Goal: Task Accomplishment & Management: Use online tool/utility

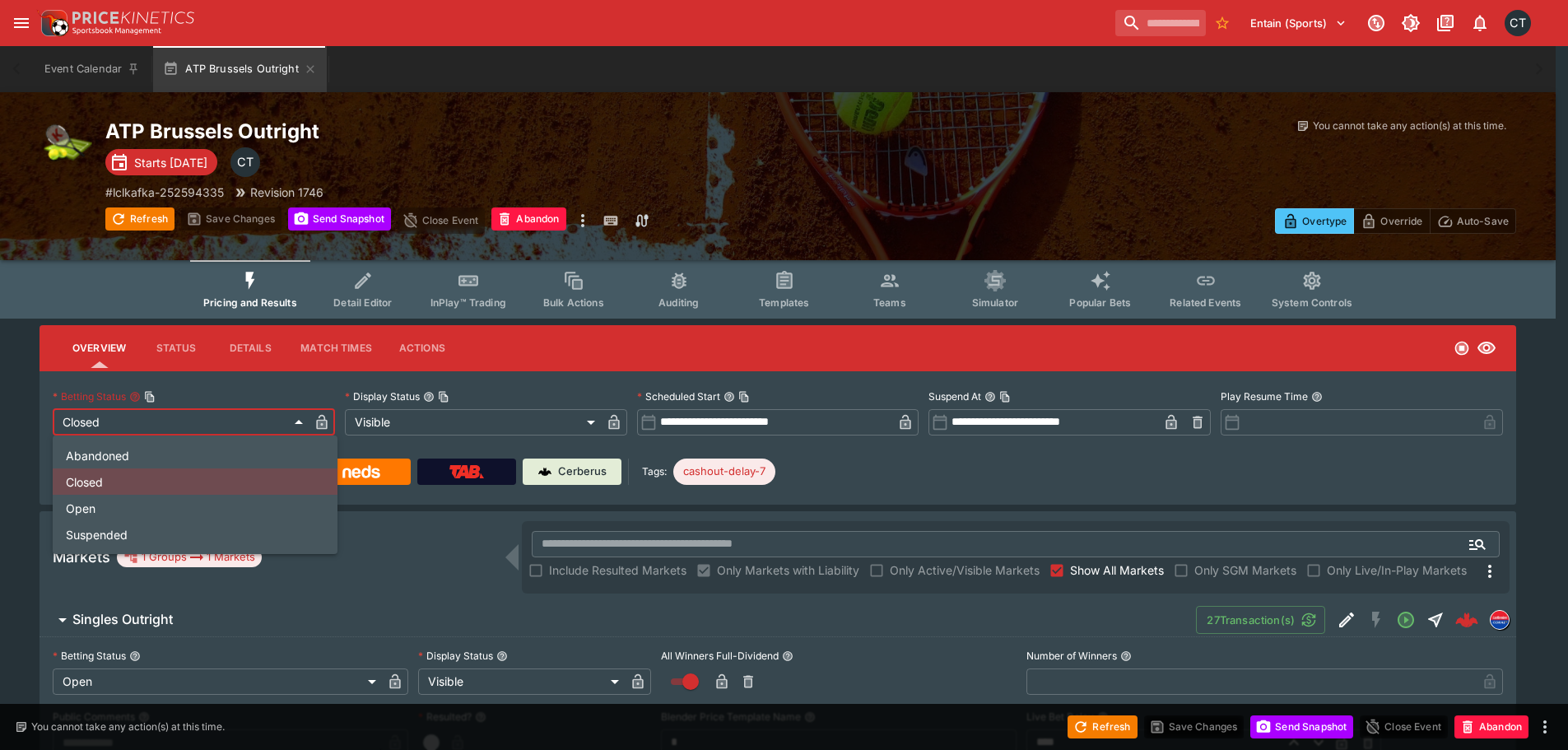
click at [122, 518] on li "Open" at bounding box center [195, 507] width 285 height 26
type input "**********"
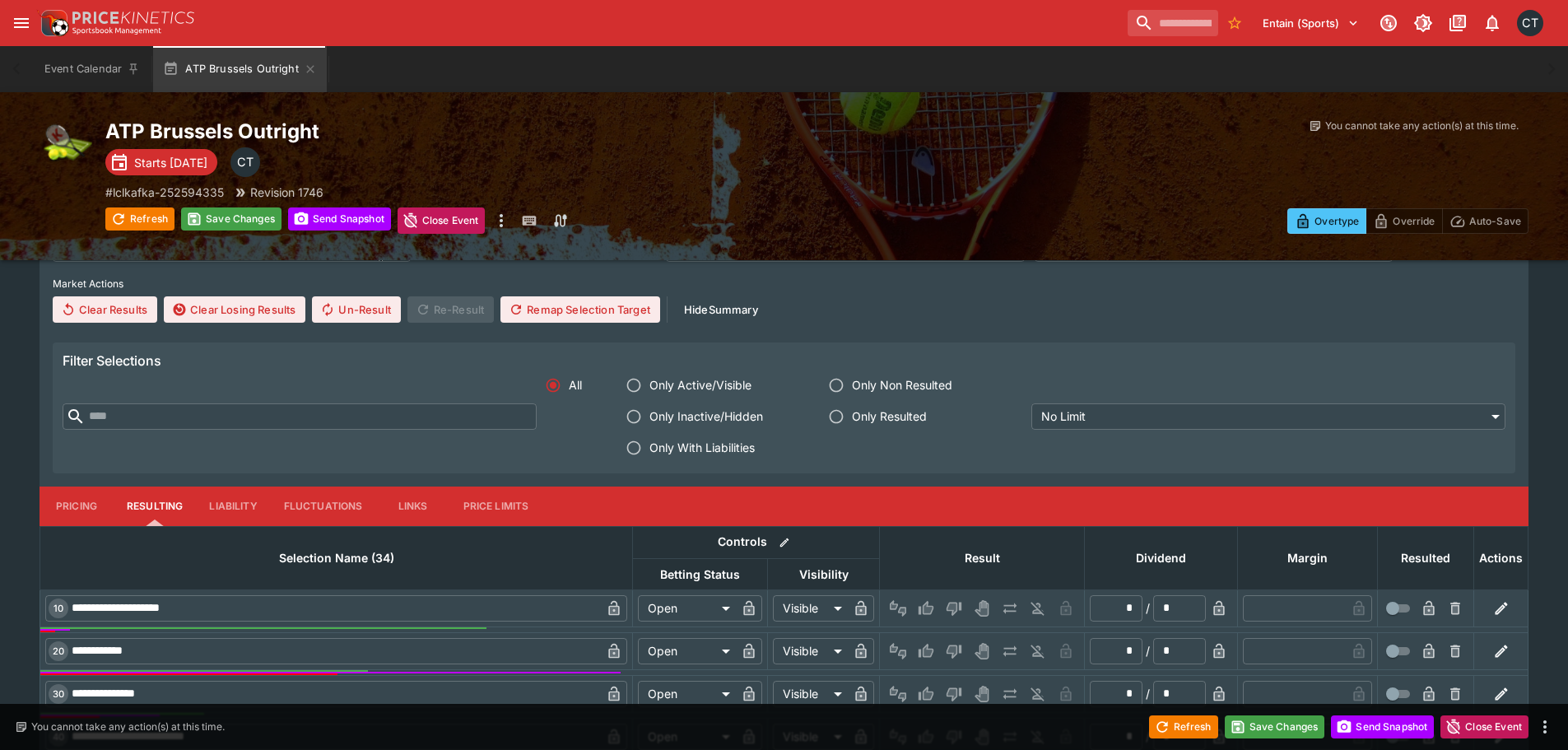
click at [733, 439] on label "Only With Liabilities" at bounding box center [712, 447] width 188 height 31
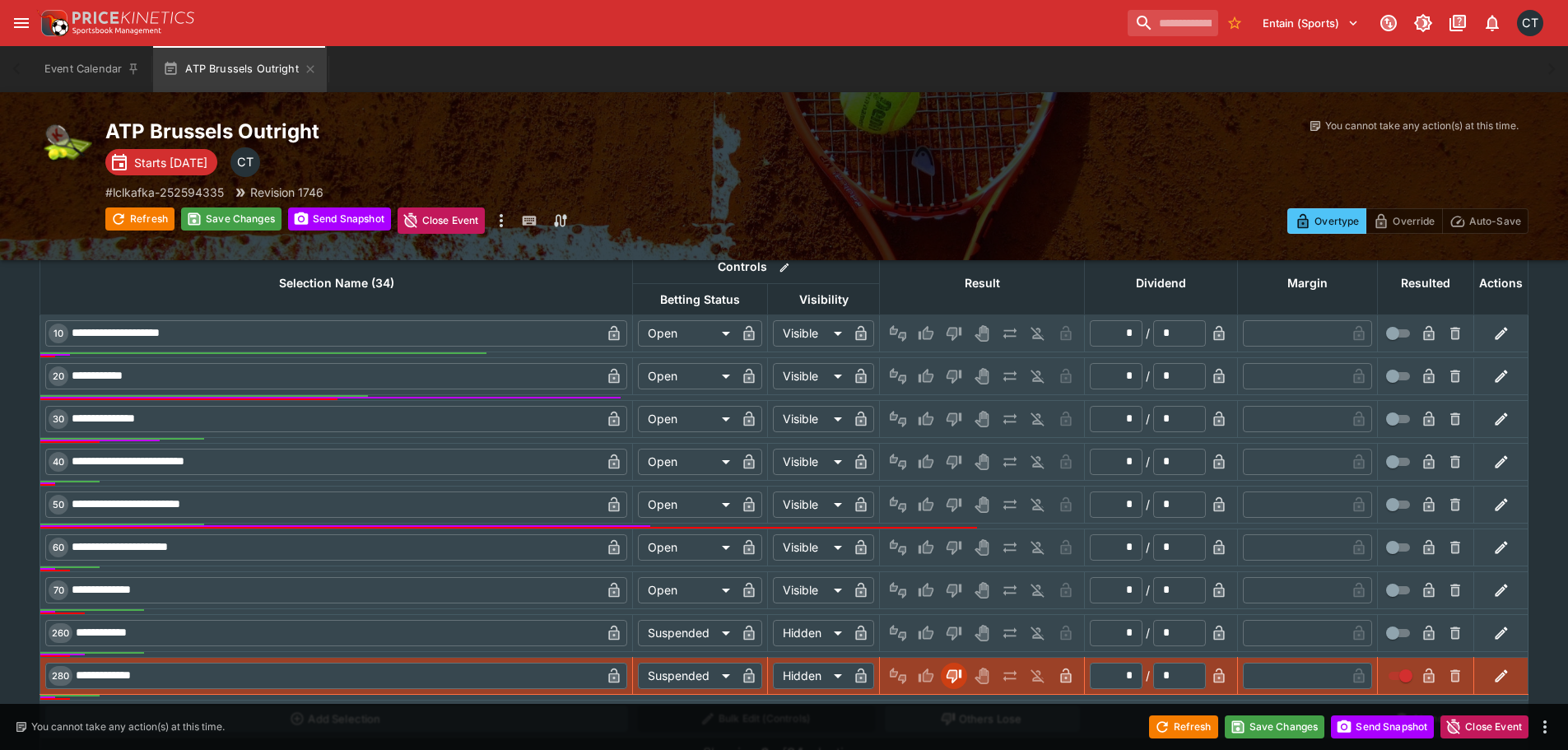
scroll to position [844, 0]
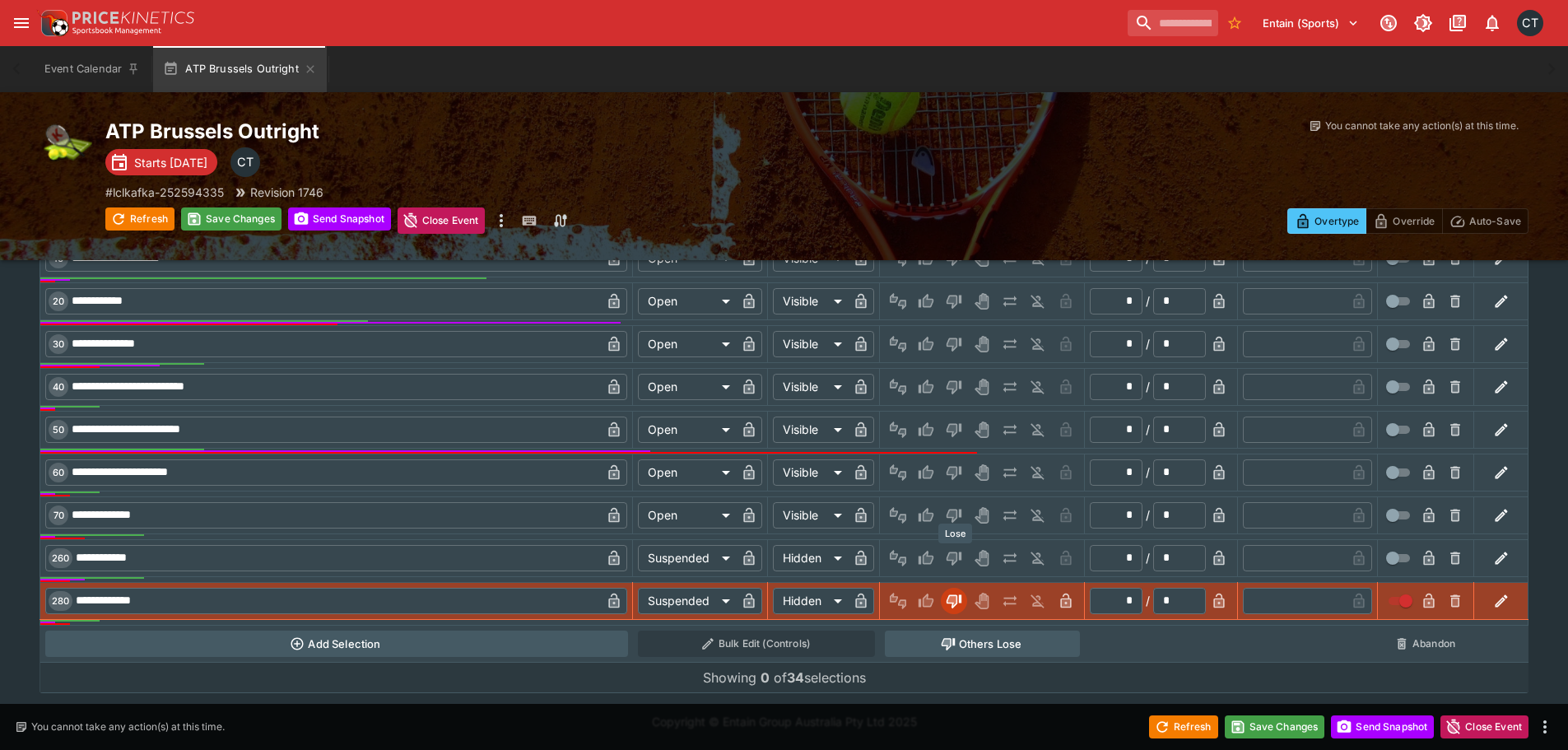
click at [961, 558] on icon "Lose" at bounding box center [954, 559] width 15 height 14
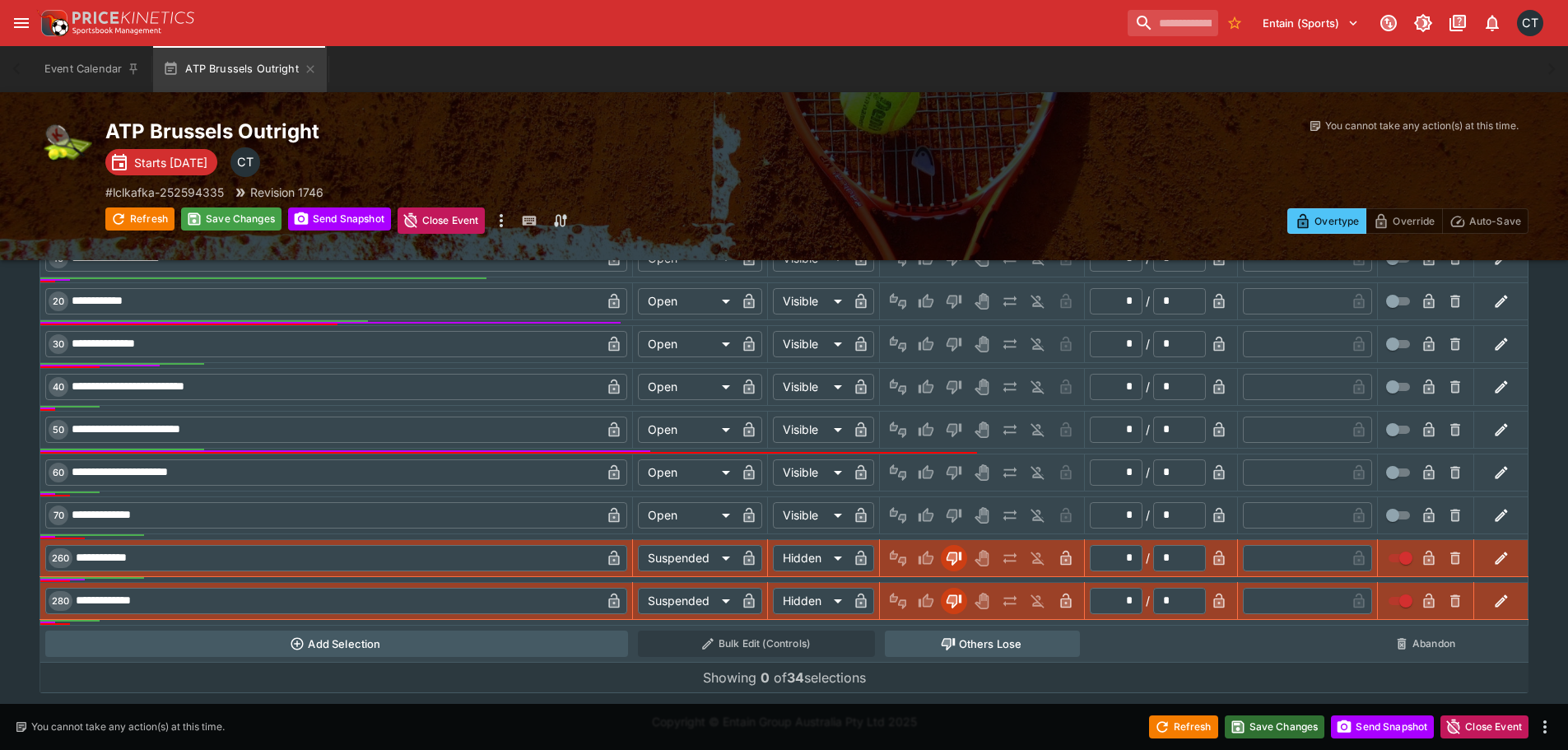
click at [1291, 724] on button "Save Changes" at bounding box center [1275, 727] width 100 height 23
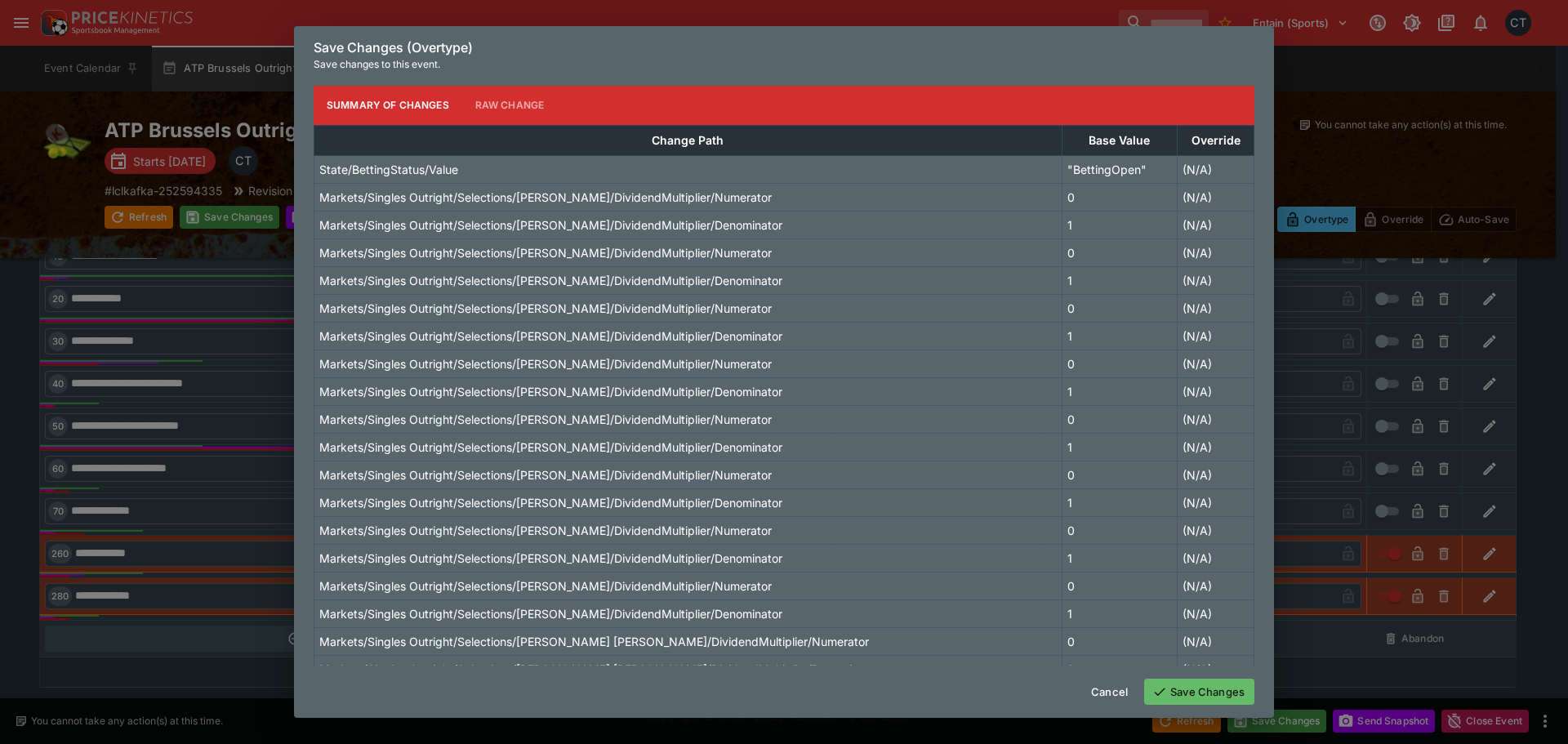
click at [1234, 697] on button "Save Changes" at bounding box center [1199, 691] width 110 height 26
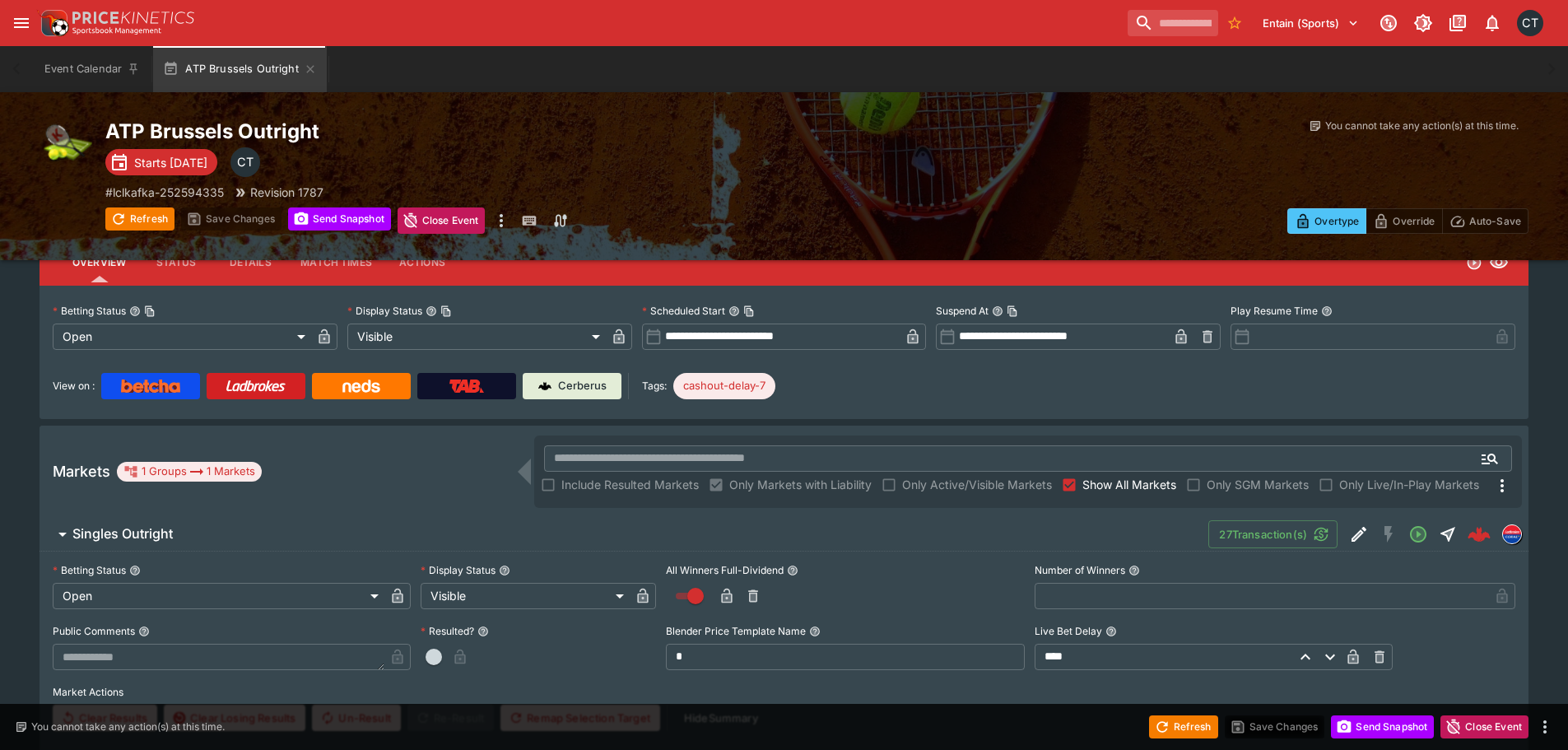
scroll to position [0, 0]
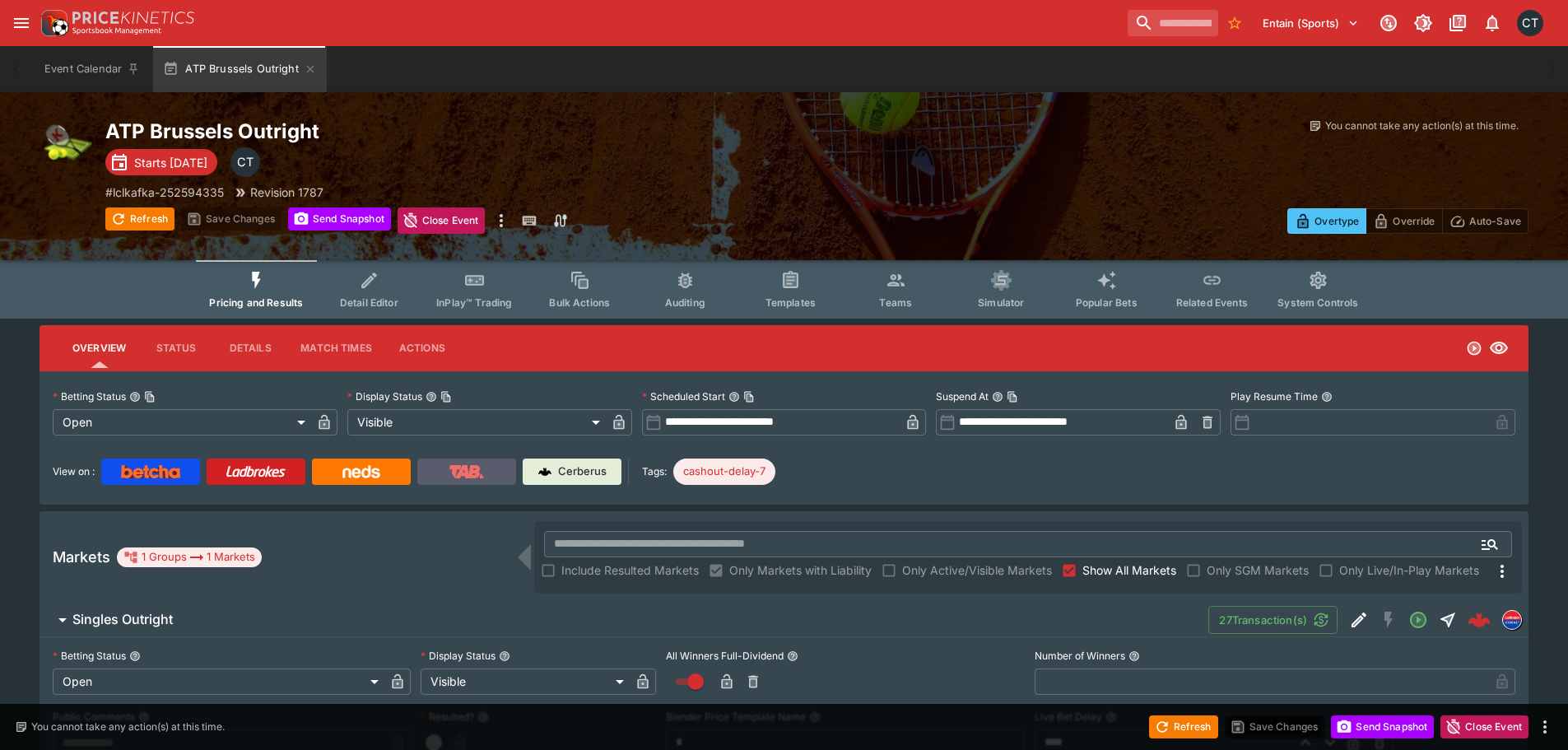
click at [476, 472] on img at bounding box center [467, 471] width 35 height 13
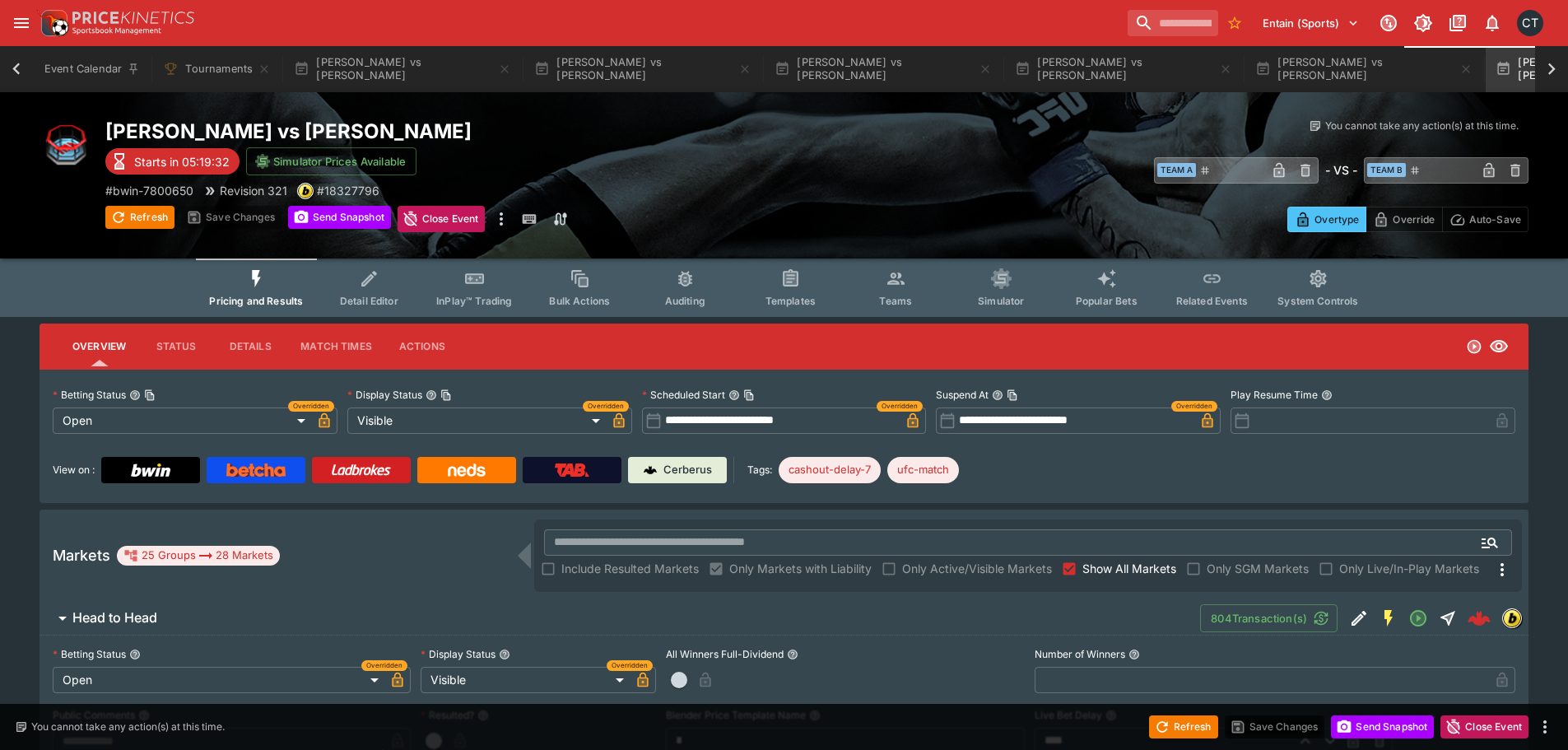
scroll to position [0, 75]
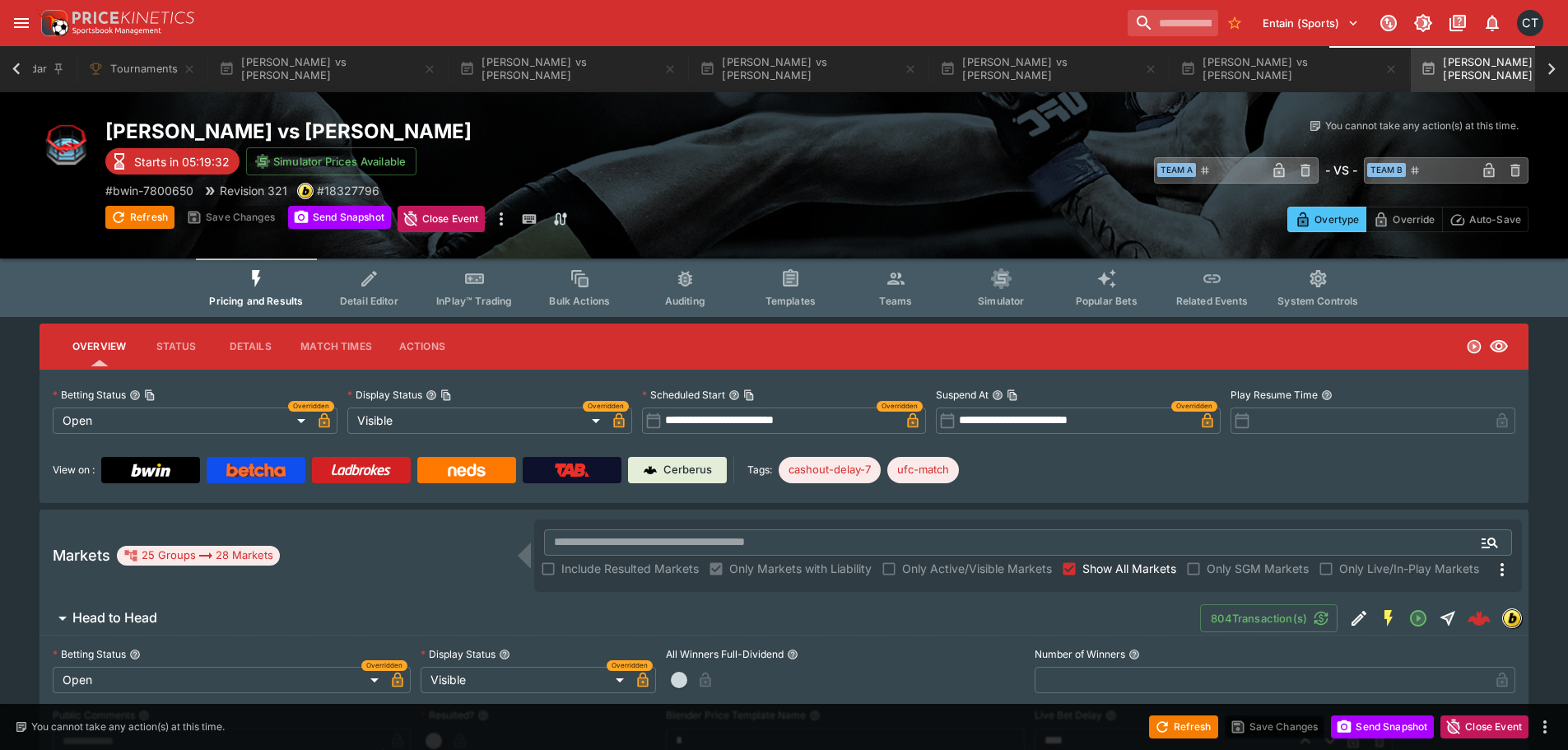
click at [14, 78] on icon at bounding box center [17, 69] width 23 height 23
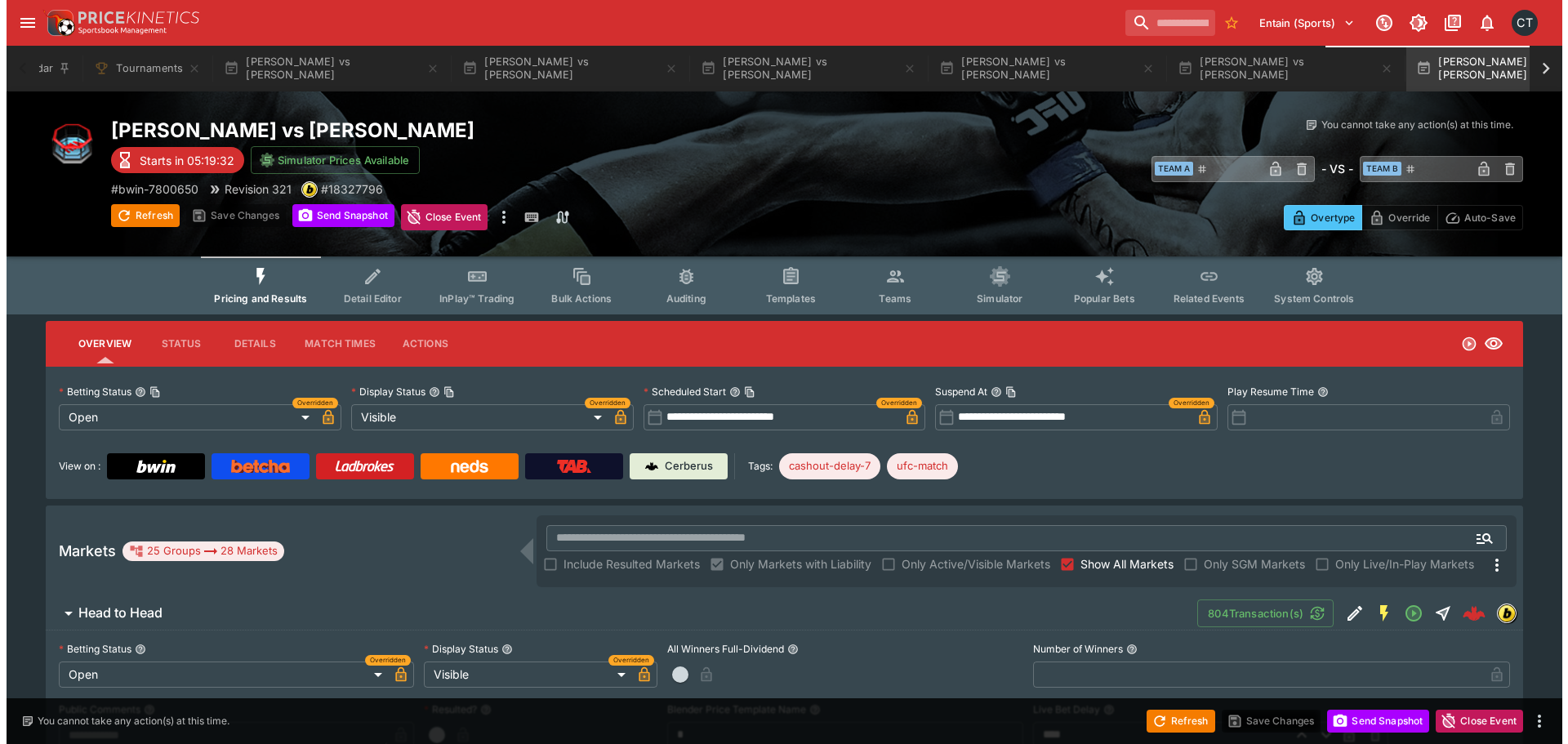
scroll to position [0, 0]
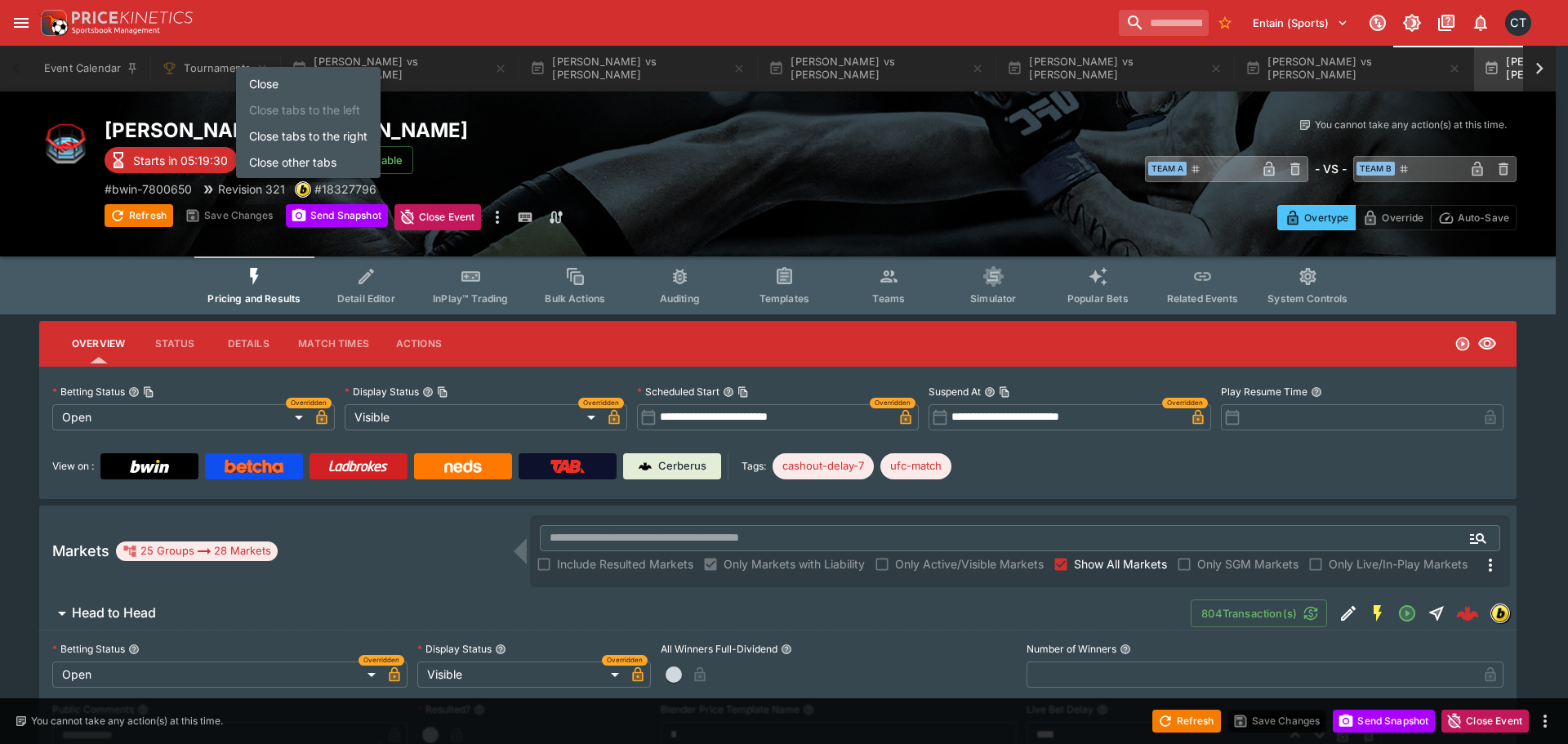
click at [270, 156] on li "Close other tabs" at bounding box center [308, 161] width 145 height 26
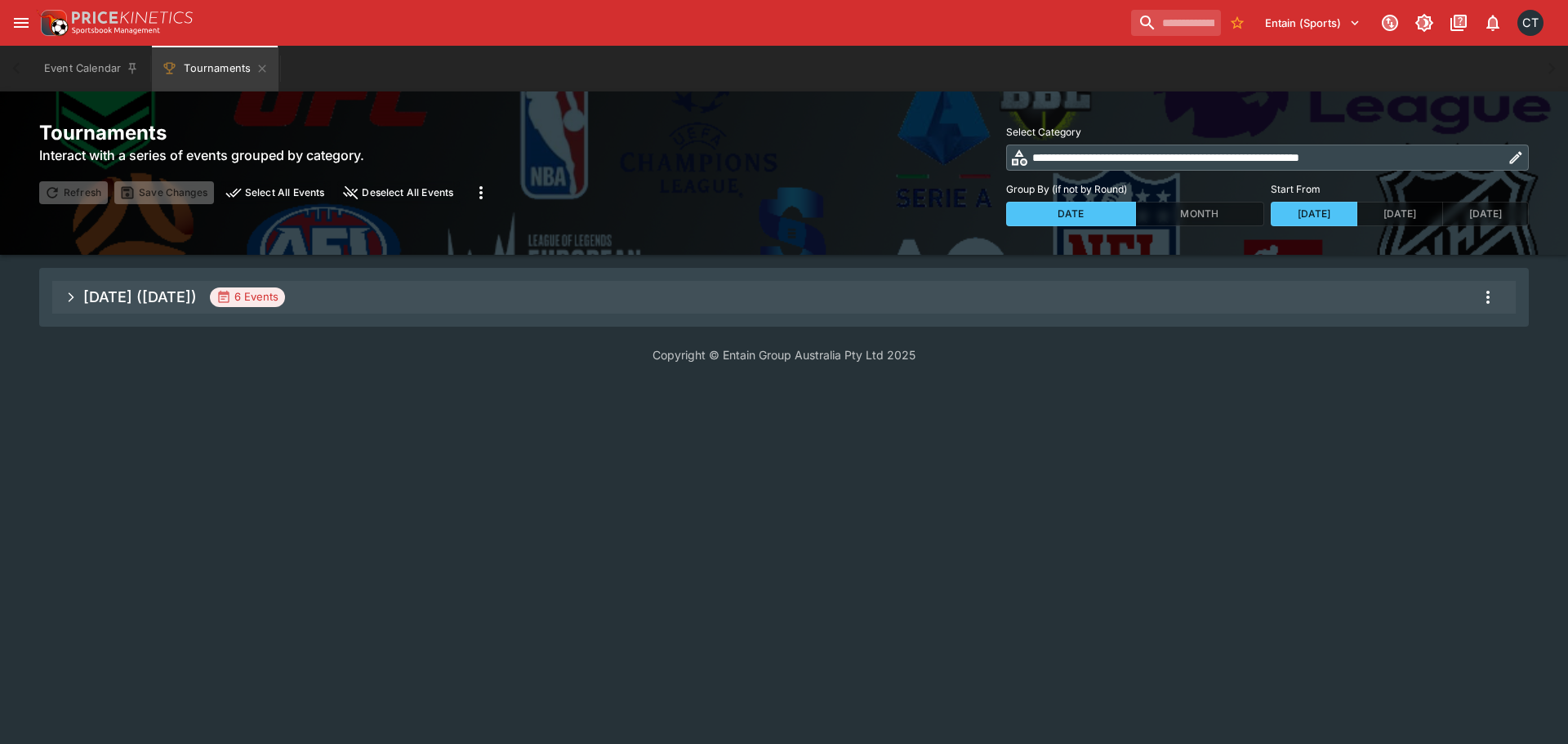
click at [26, 21] on icon "open drawer" at bounding box center [21, 23] width 20 height 20
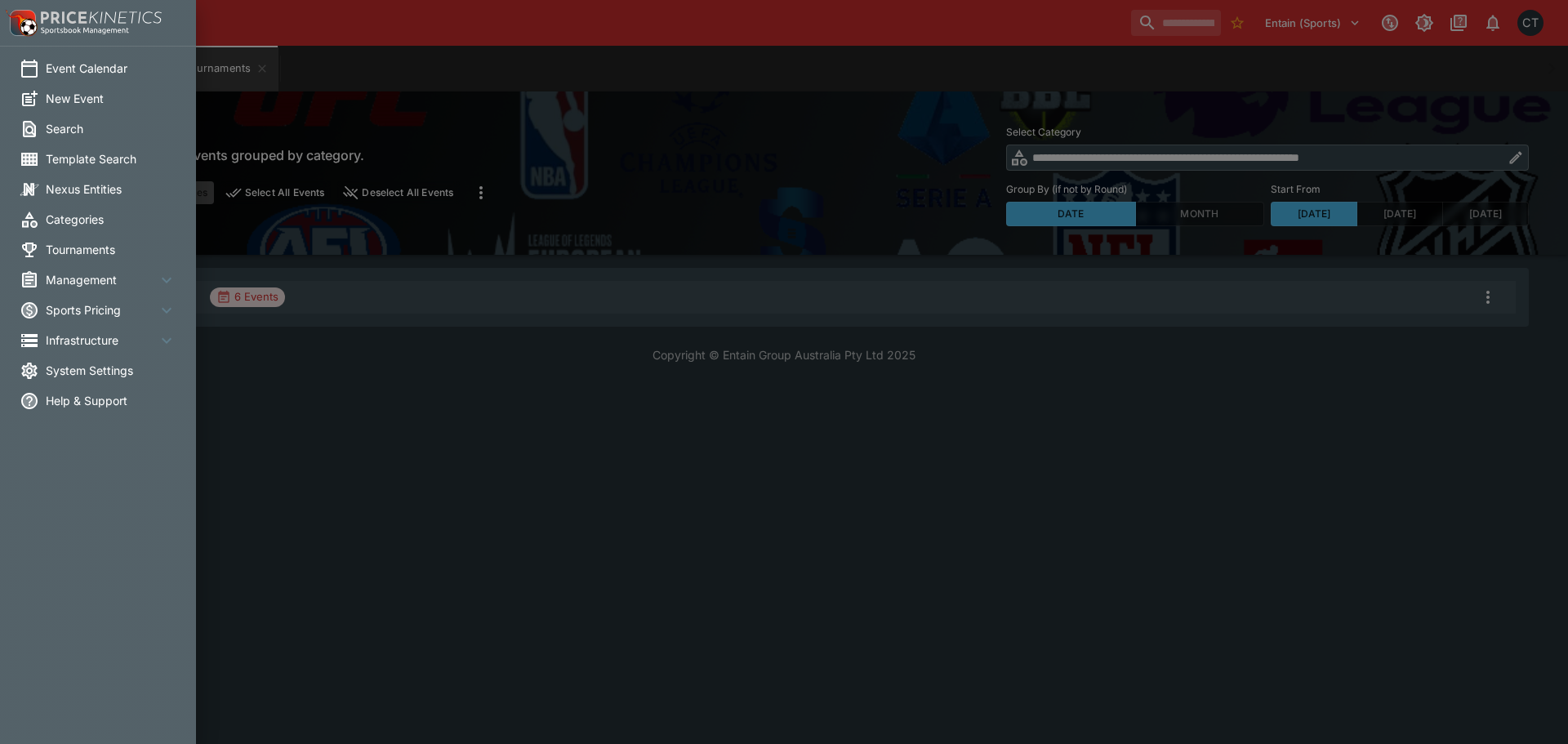
click at [70, 375] on span "System Settings" at bounding box center [111, 370] width 130 height 17
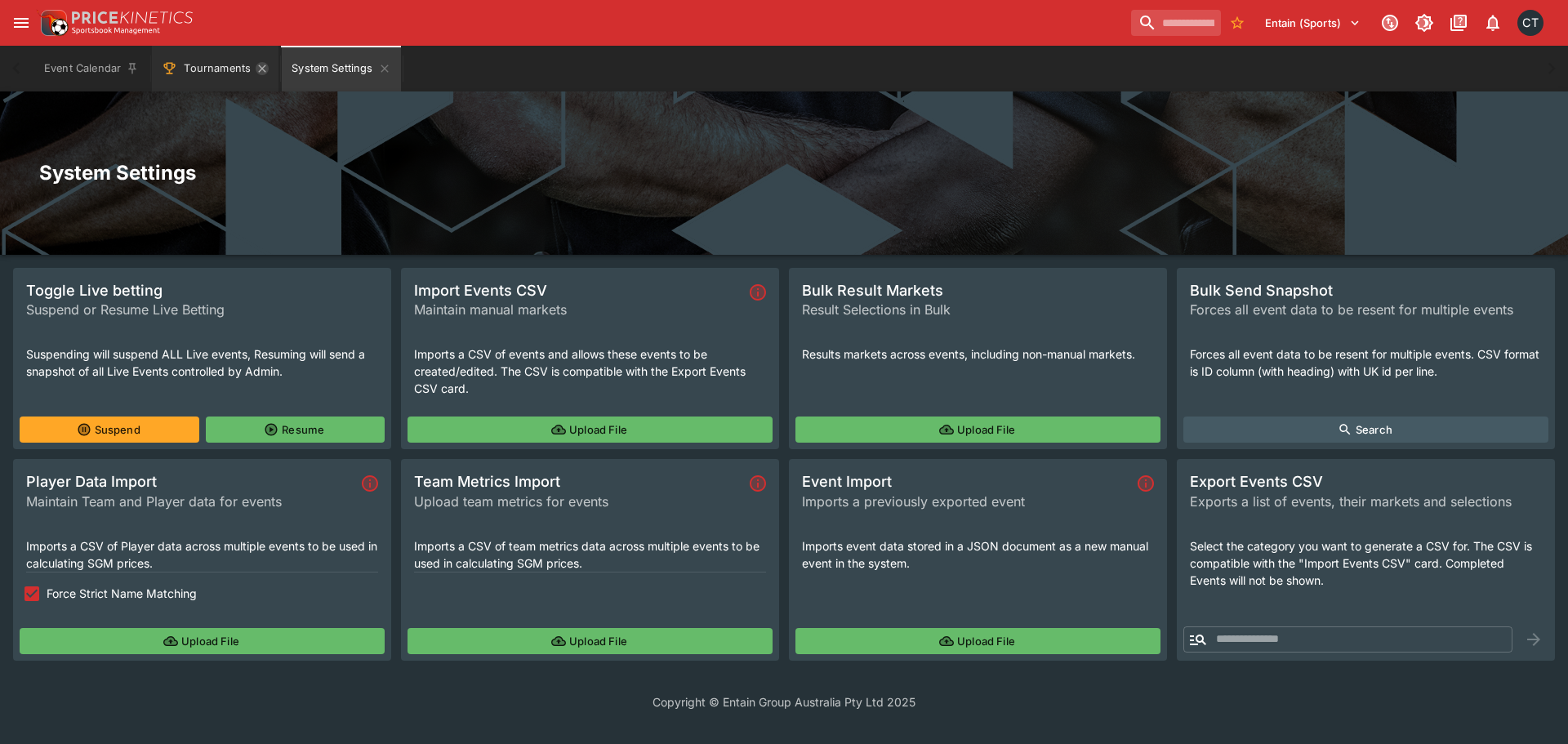
click at [259, 67] on icon "Tournaments" at bounding box center [262, 68] width 13 height 13
click at [1187, 34] on input "search" at bounding box center [1169, 22] width 103 height 26
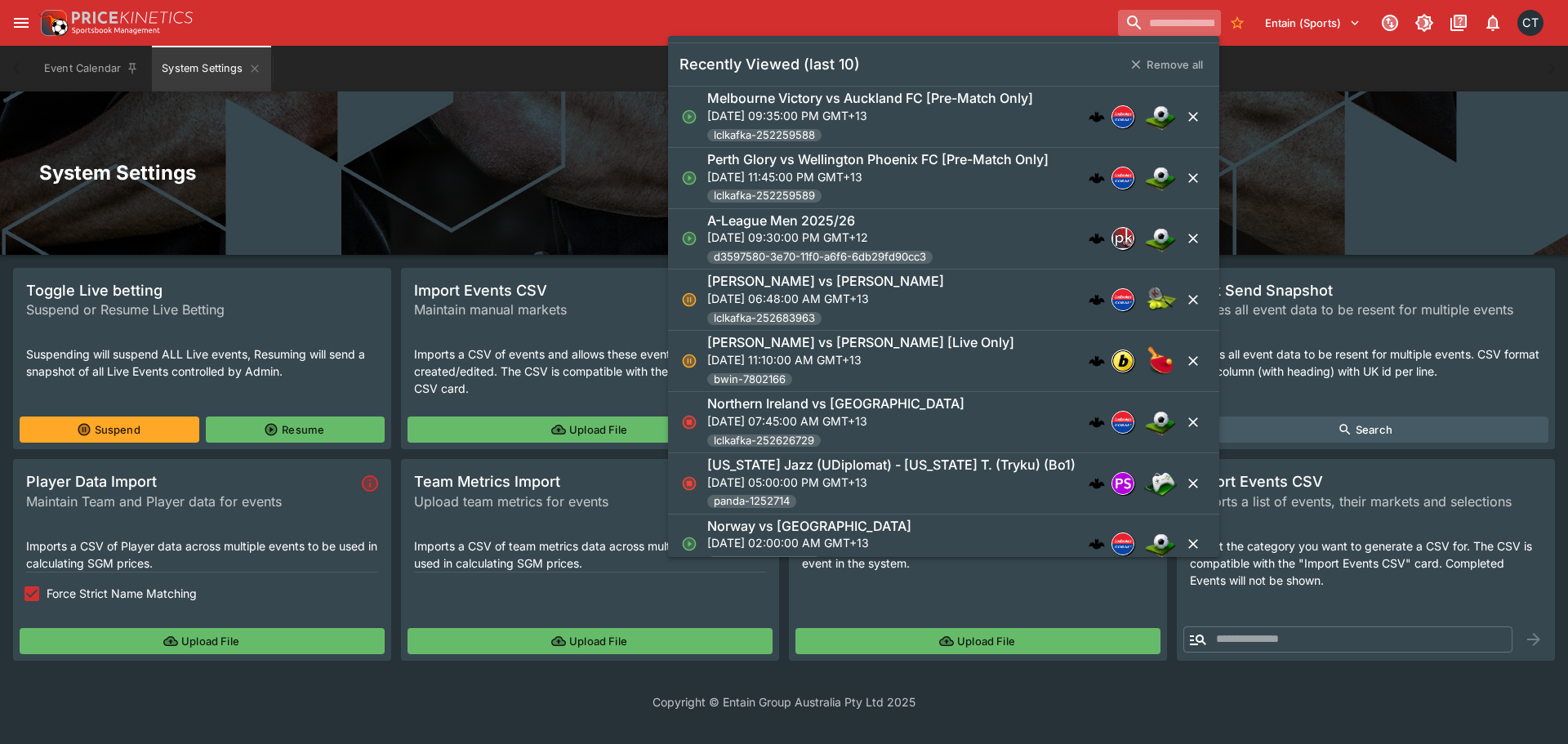
paste input "**********"
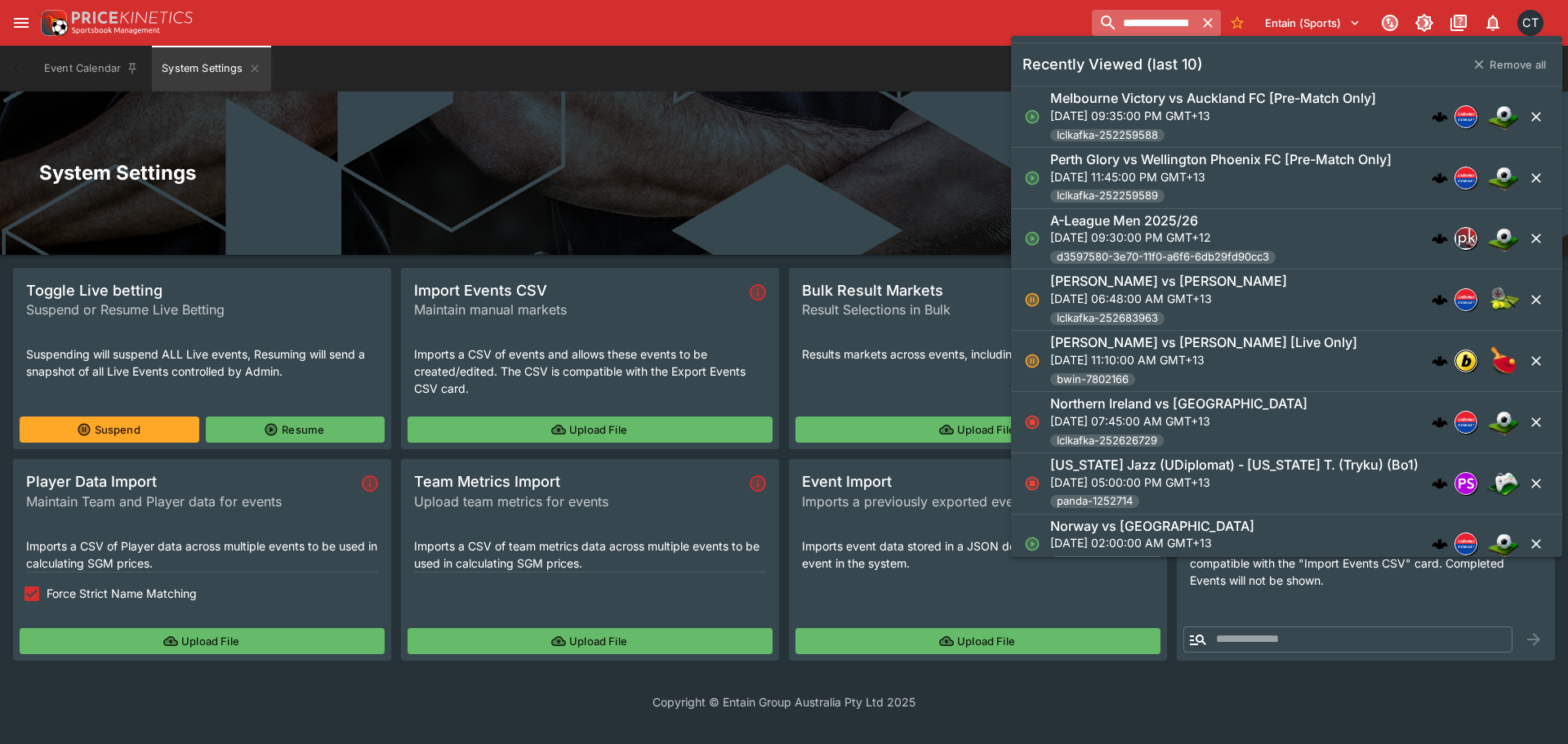
scroll to position [0, 90]
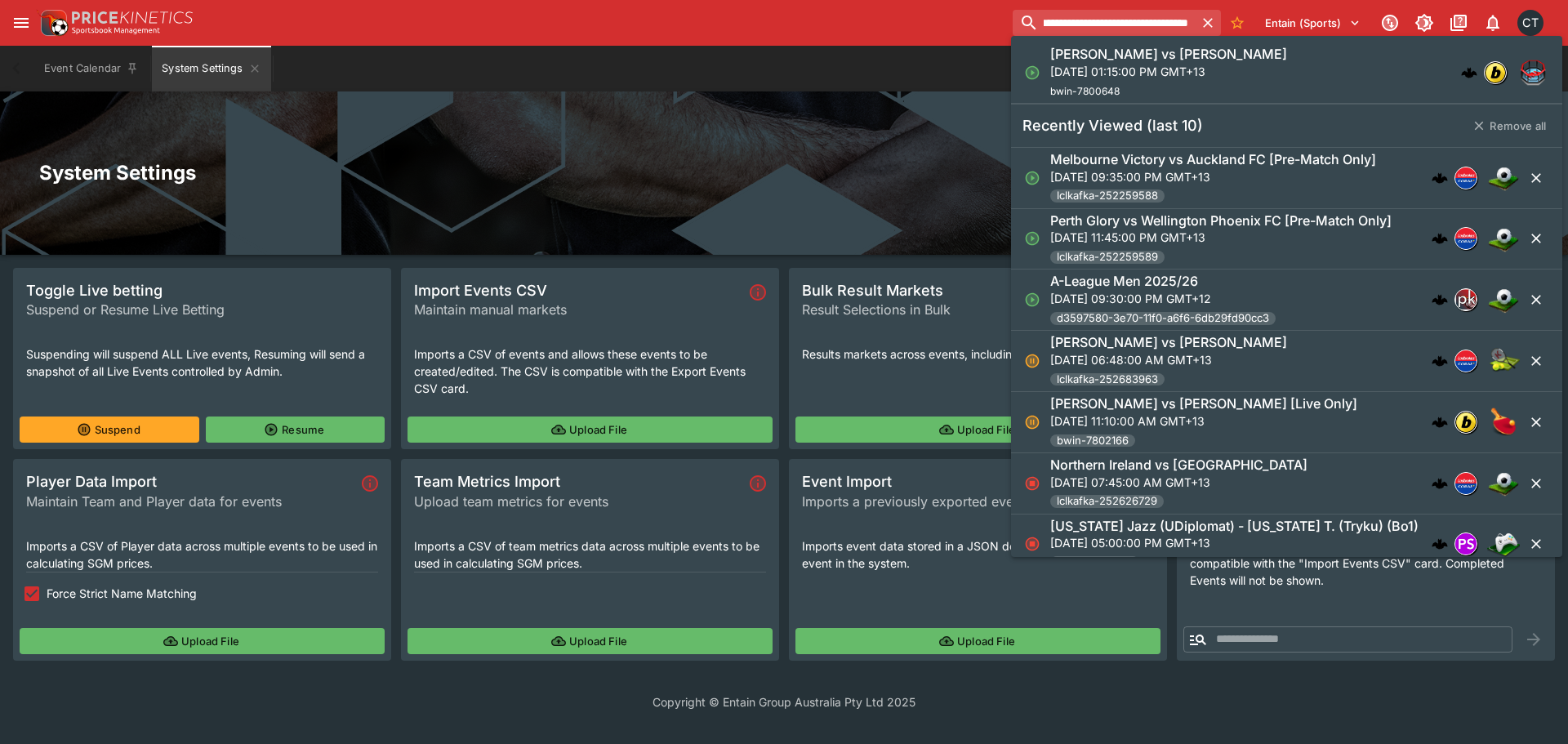
type input "**********"
click at [1204, 73] on p "Wed, Oct 15, 2025, 01:15:00 PM GMT+13" at bounding box center [1168, 71] width 237 height 17
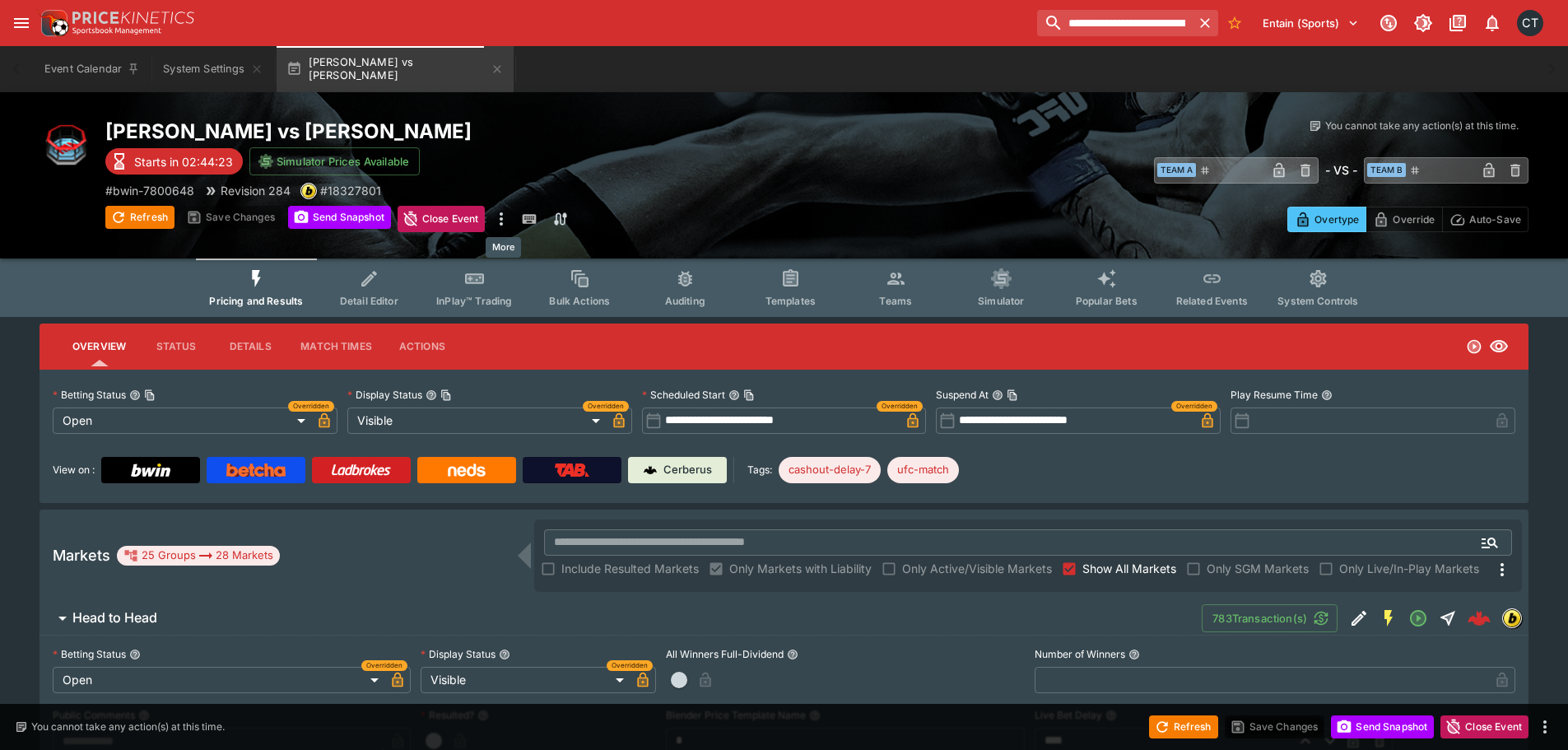
click at [508, 223] on icon "more" at bounding box center [502, 219] width 20 height 20
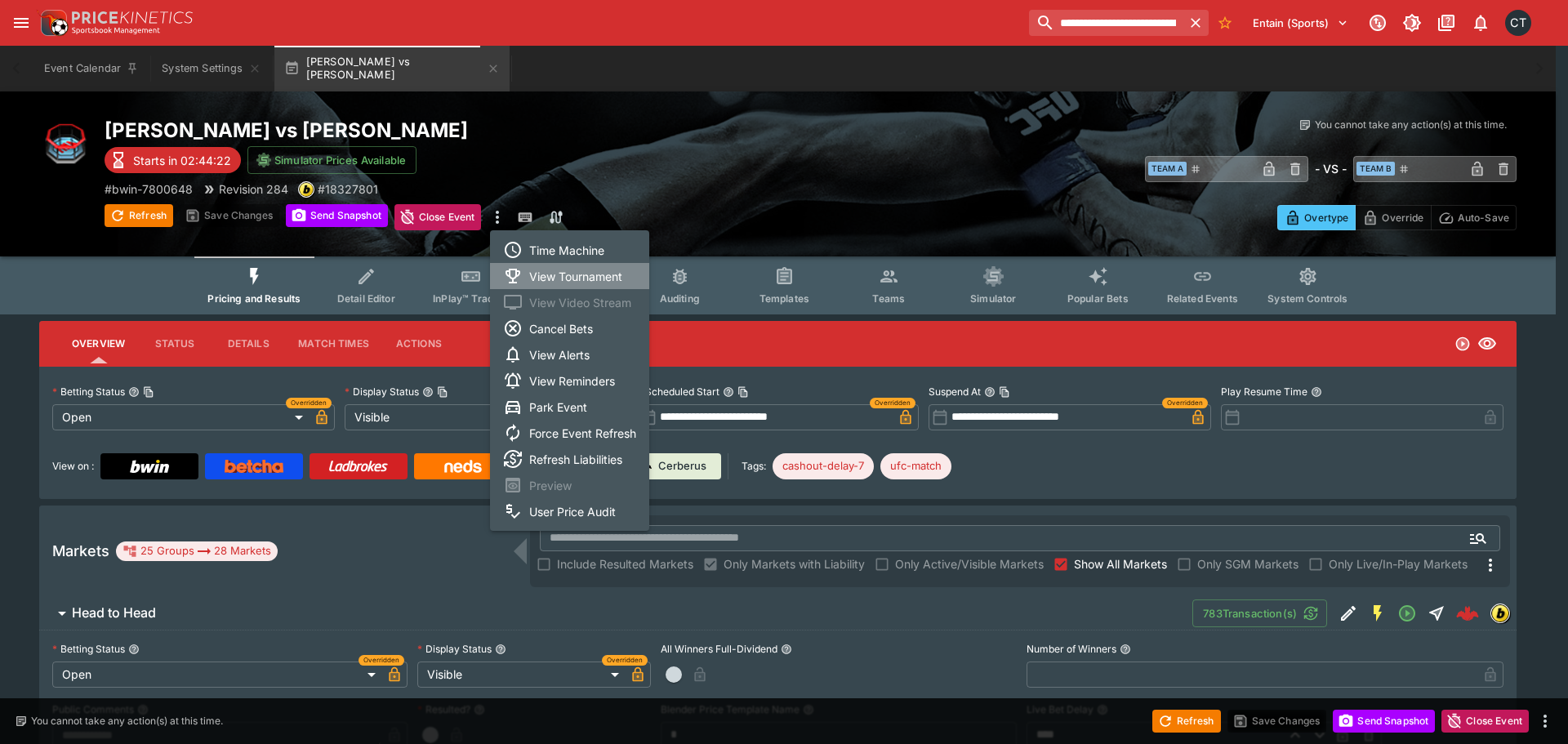
click at [540, 276] on li "View Tournament" at bounding box center [569, 275] width 160 height 26
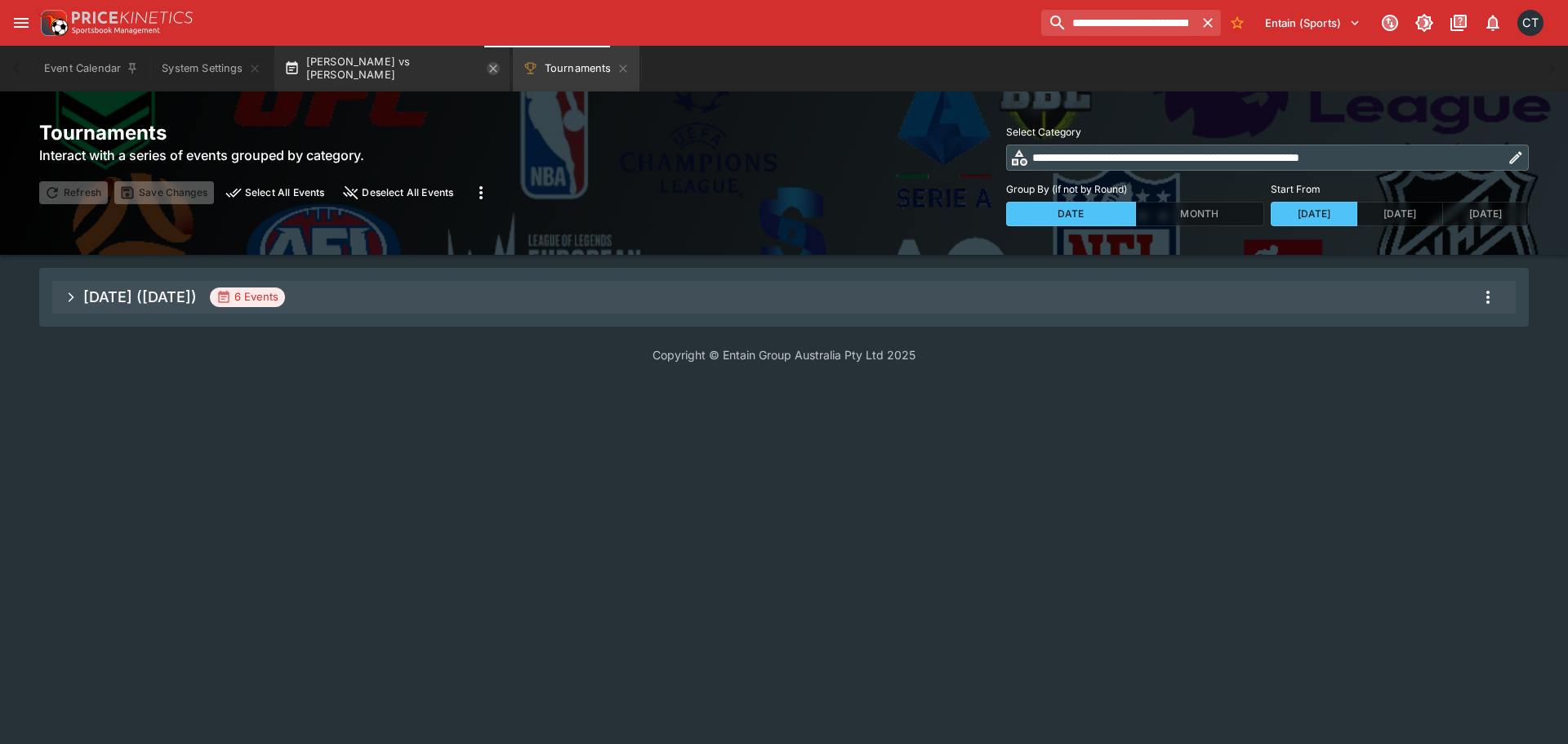
click at [487, 67] on icon "button" at bounding box center [493, 68] width 13 height 13
click at [1486, 304] on icon "more" at bounding box center [1487, 297] width 20 height 20
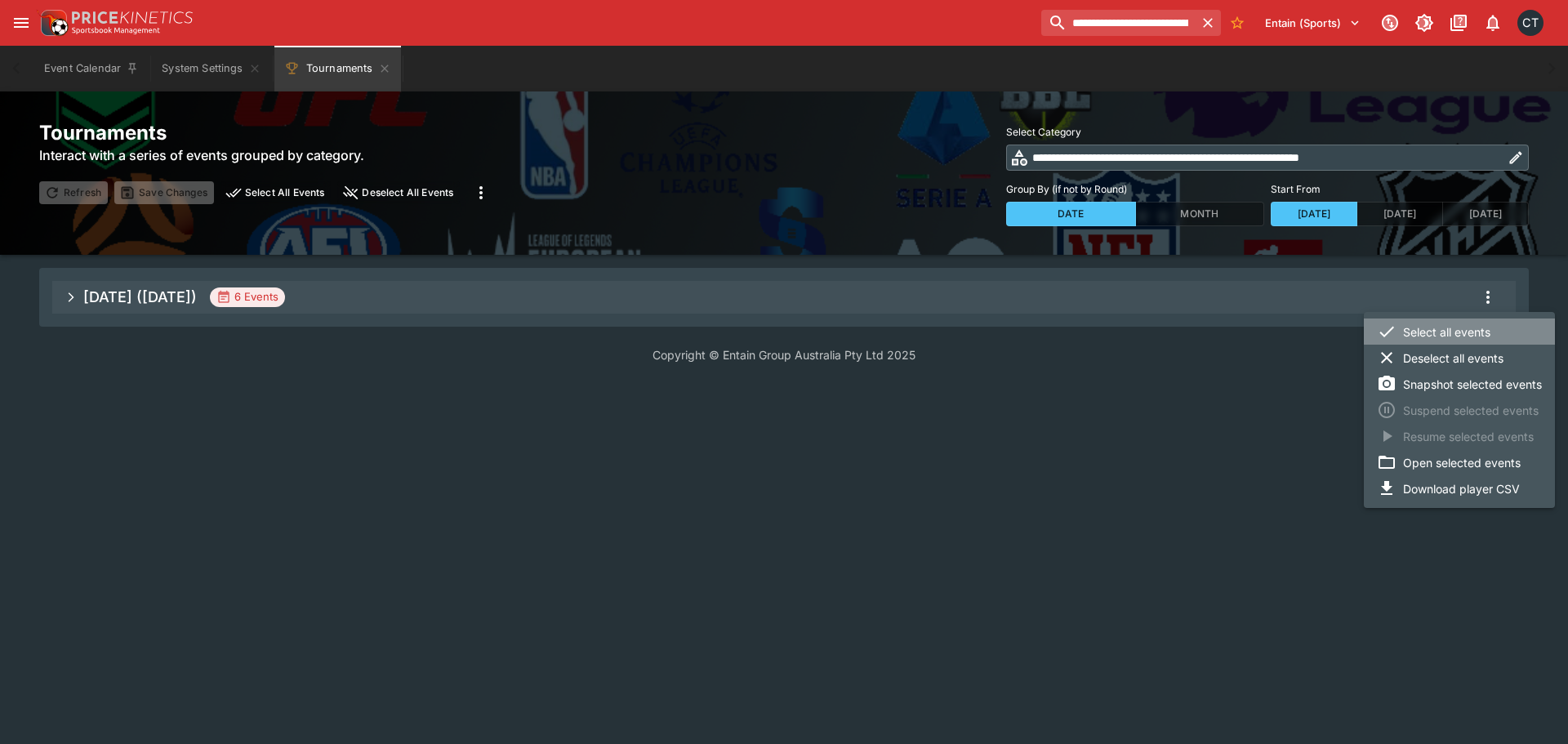
click at [1472, 329] on li "Select all events" at bounding box center [1458, 331] width 191 height 26
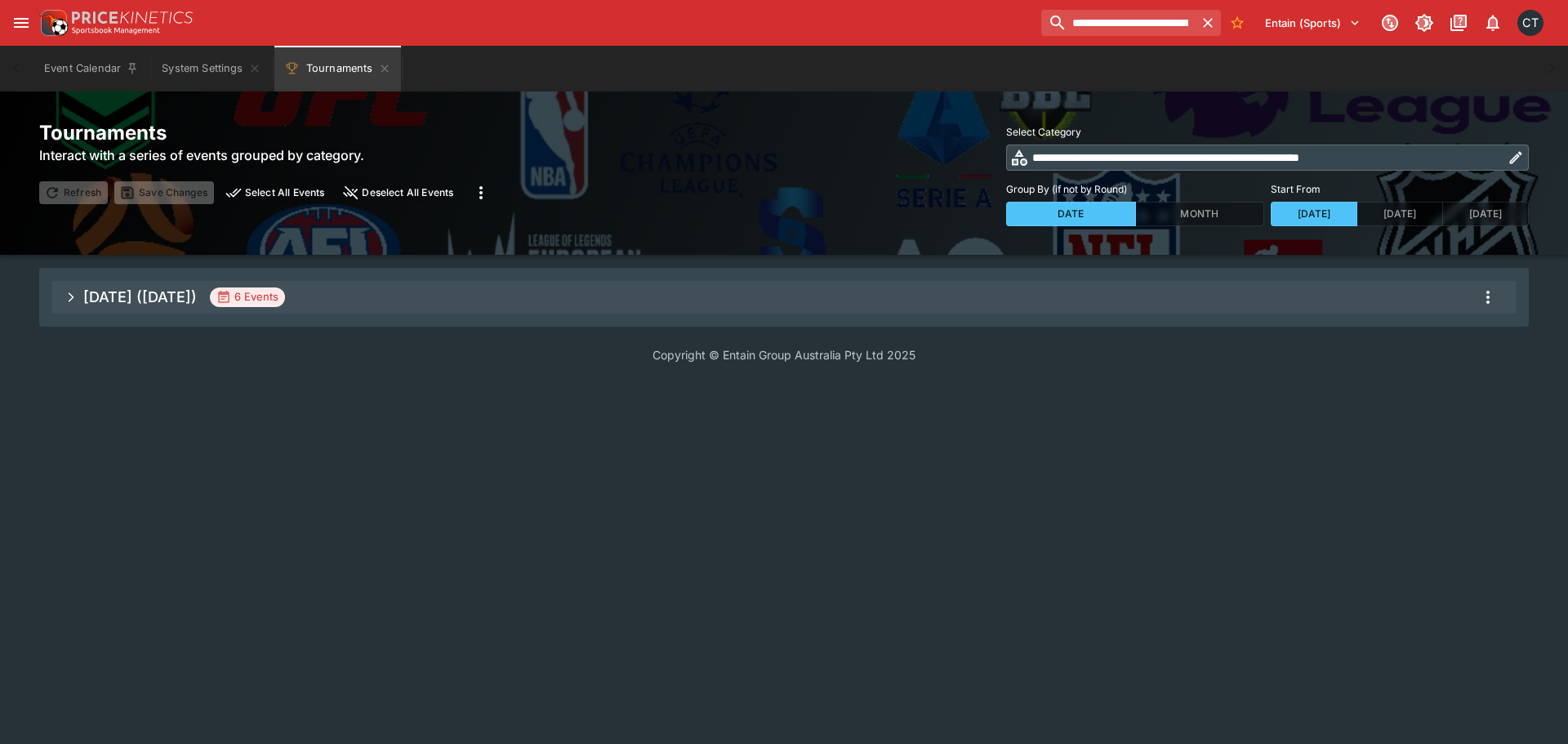
click at [1494, 303] on icon "more" at bounding box center [1487, 297] width 20 height 20
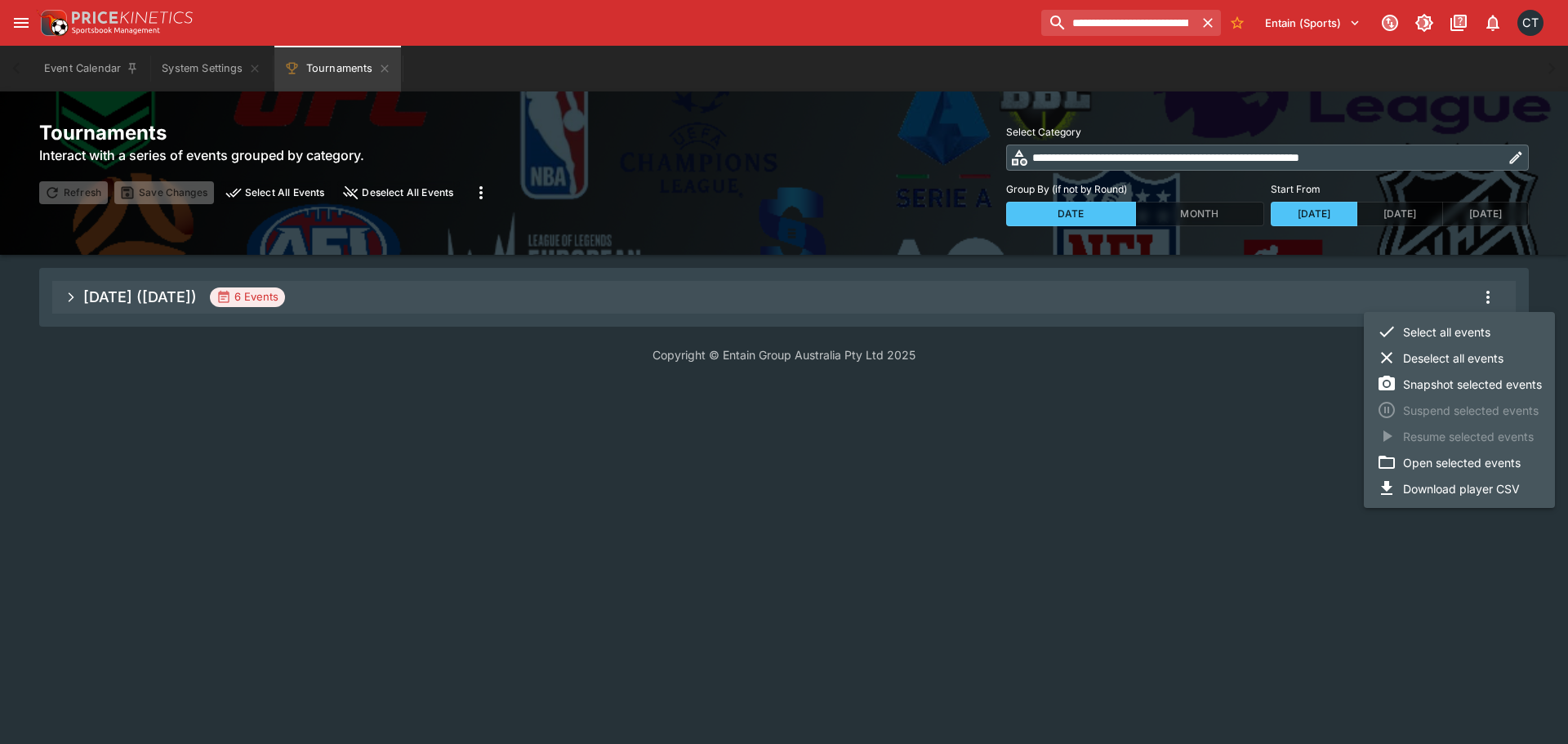
click at [1424, 467] on li "Open selected events" at bounding box center [1458, 461] width 191 height 26
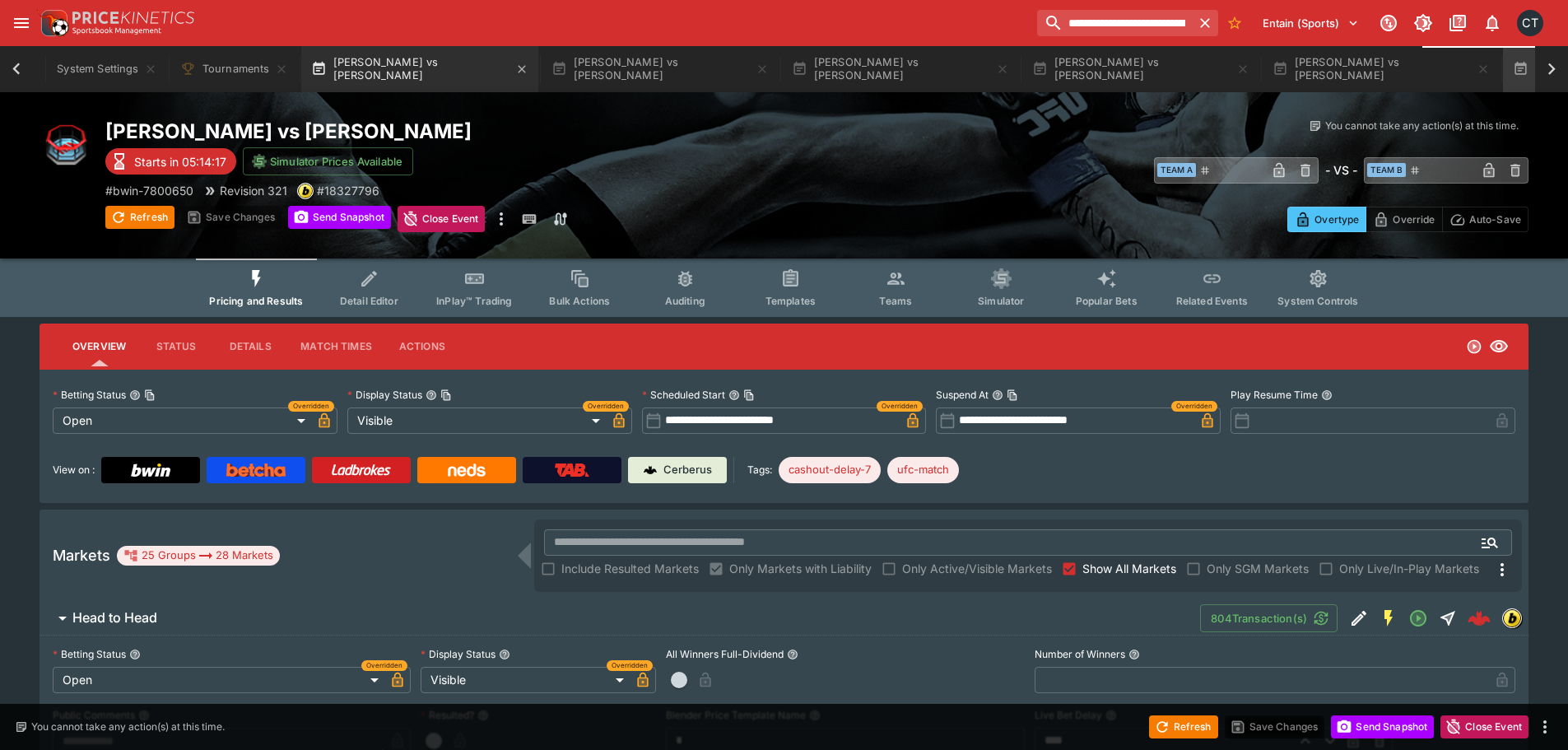
scroll to position [0, 211]
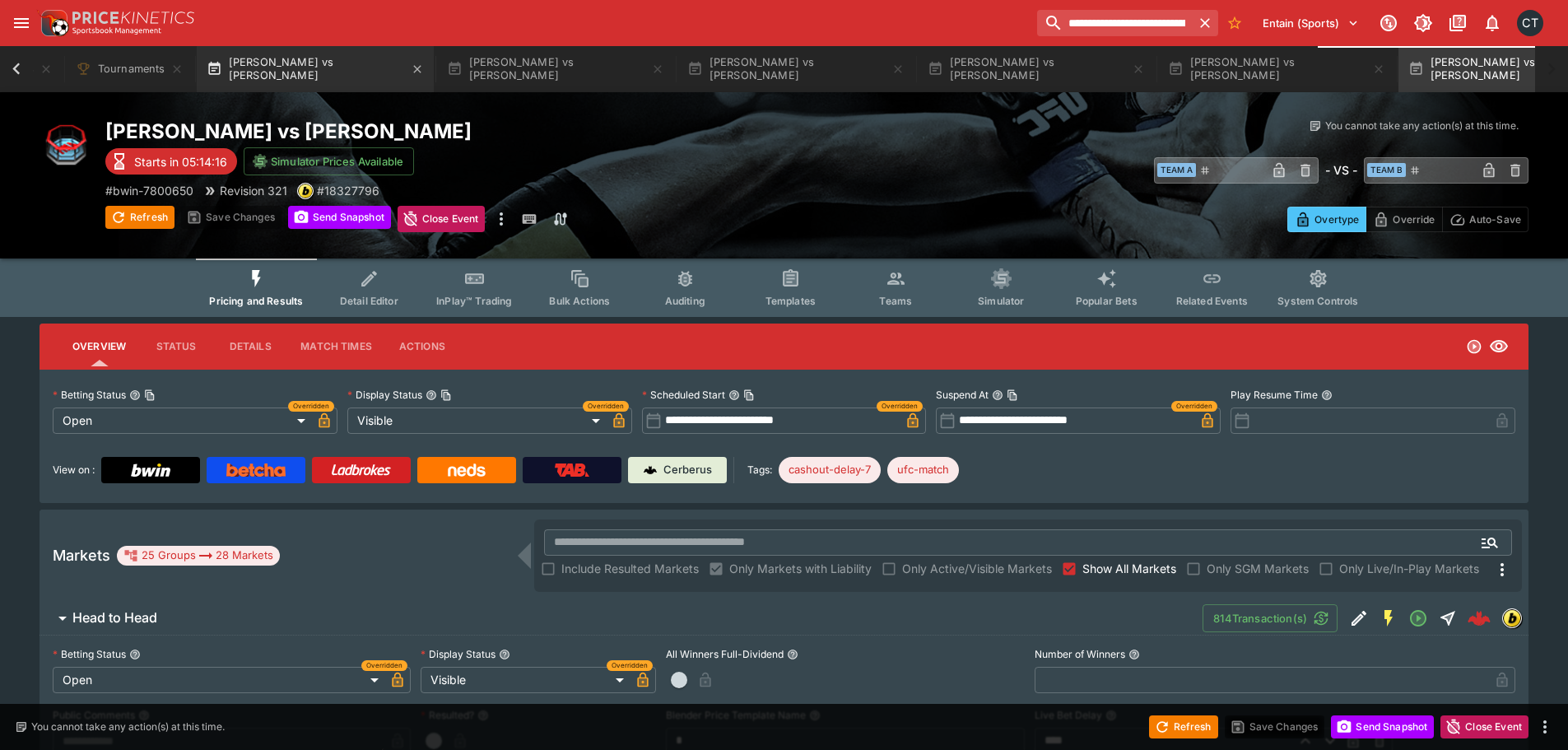
click at [270, 72] on button "Mario Mingaj vs Wes Schultz" at bounding box center [315, 70] width 237 height 46
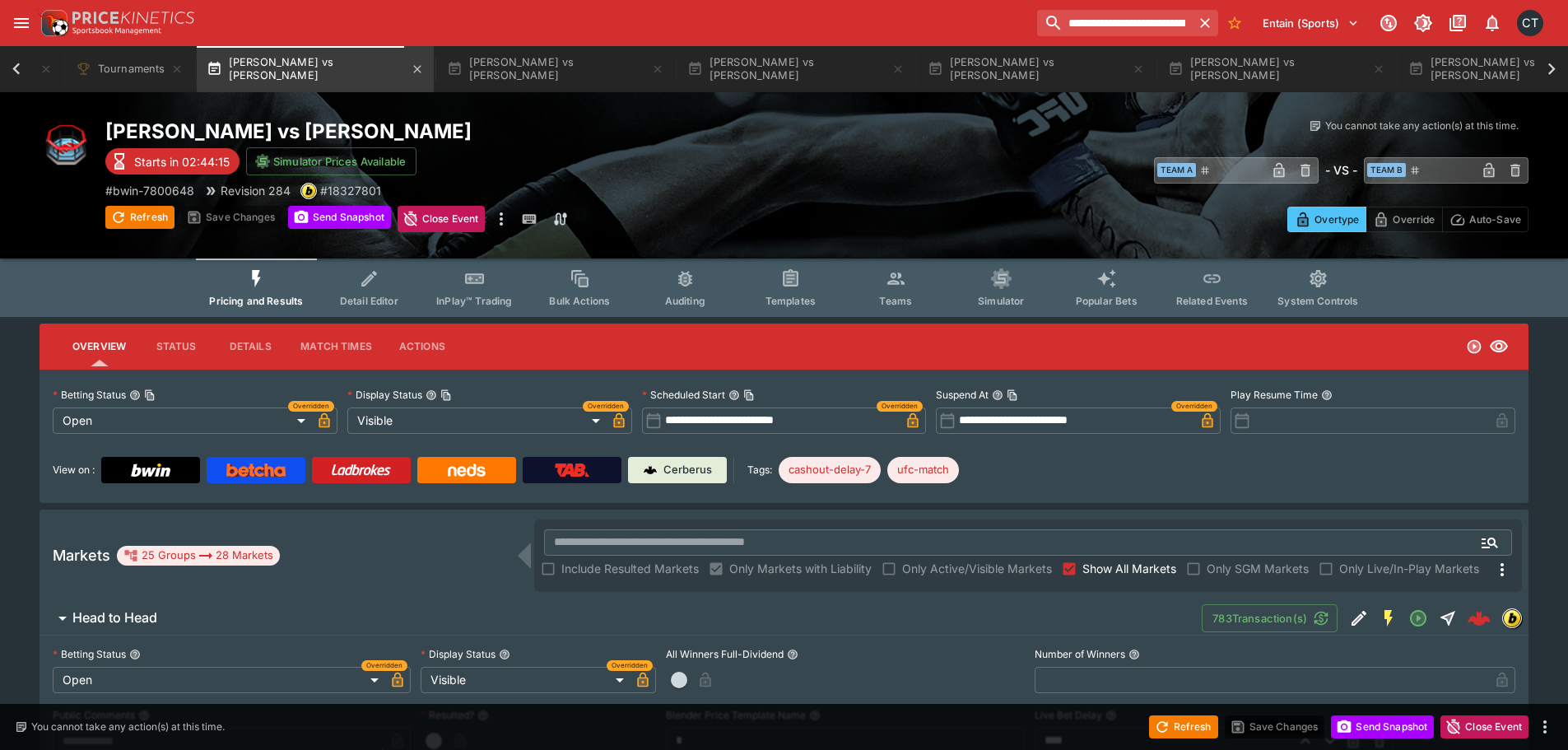
scroll to position [0, 201]
click at [698, 465] on p "Cerberus" at bounding box center [687, 469] width 48 height 16
